Goal: Task Accomplishment & Management: Use online tool/utility

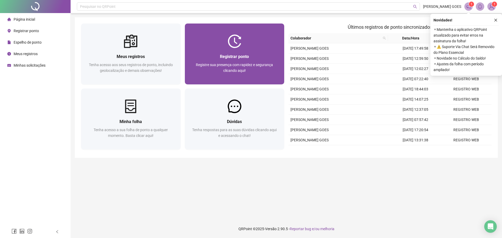
click at [230, 52] on div "Registrar ponto Registre sua presença com rapidez e segurança clicando aqui!" at bounding box center [235, 66] width 100 height 36
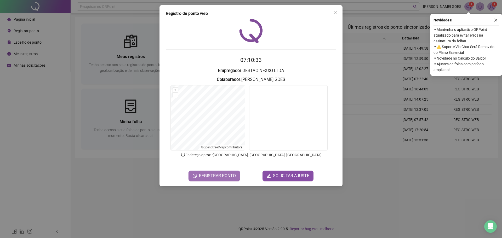
click at [232, 174] on span "REGISTRAR PONTO" at bounding box center [217, 176] width 37 height 6
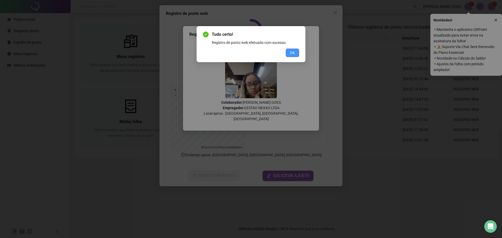
click at [291, 50] on span "OK" at bounding box center [292, 53] width 5 height 6
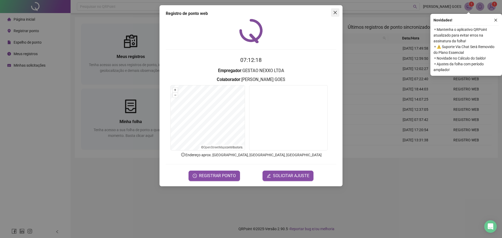
click at [334, 10] on button "Close" at bounding box center [335, 12] width 8 height 8
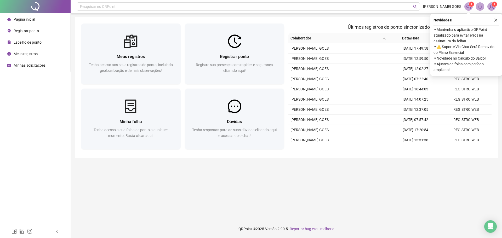
click at [29, 19] on span "Página inicial" at bounding box center [24, 19] width 21 height 4
click at [497, 19] on icon "close" at bounding box center [496, 20] width 4 height 4
